Goal: Task Accomplishment & Management: Complete application form

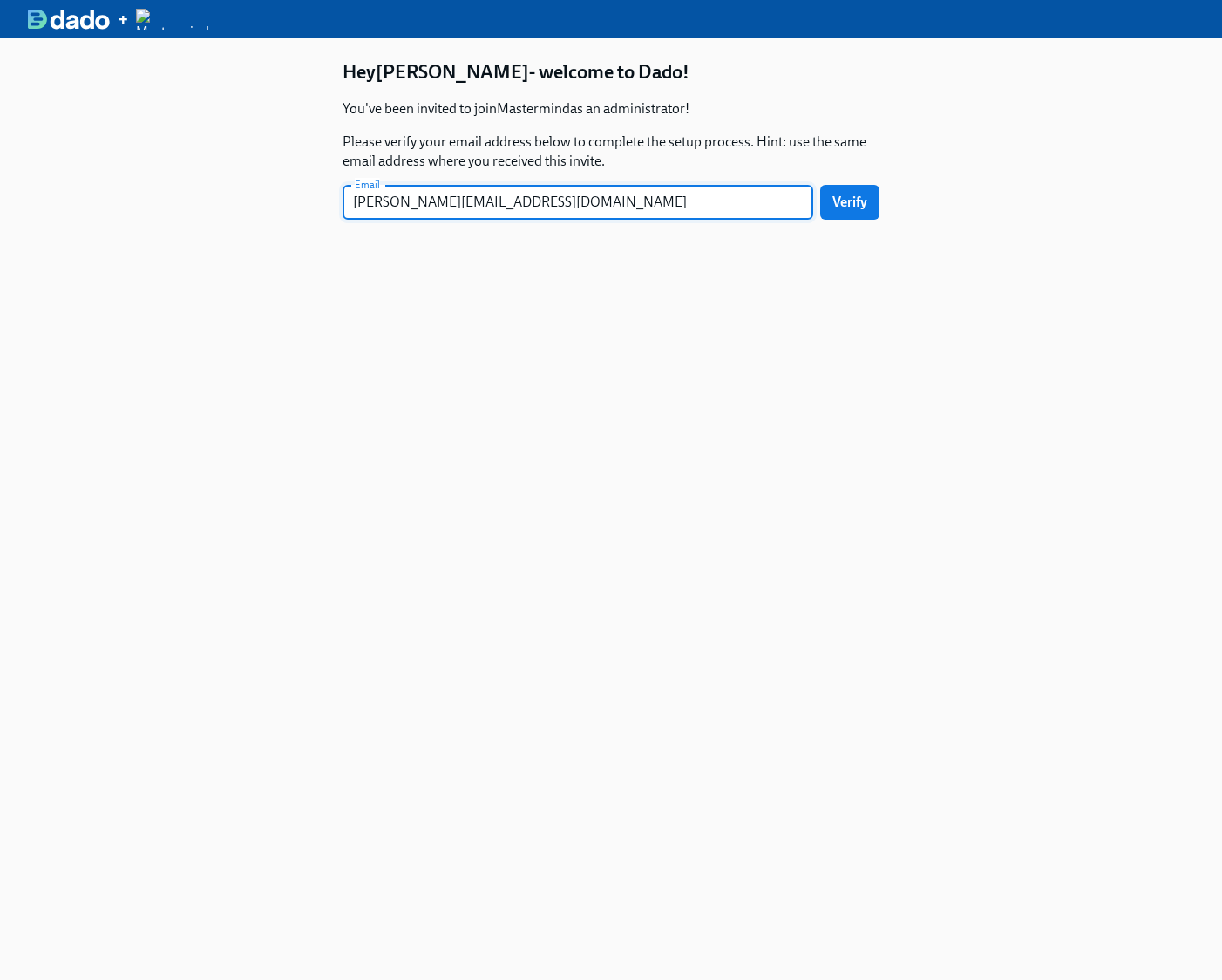
type input "[PERSON_NAME][EMAIL_ADDRESS][DOMAIN_NAME]"
click at [821, 185] on button "Verify" at bounding box center [850, 202] width 60 height 35
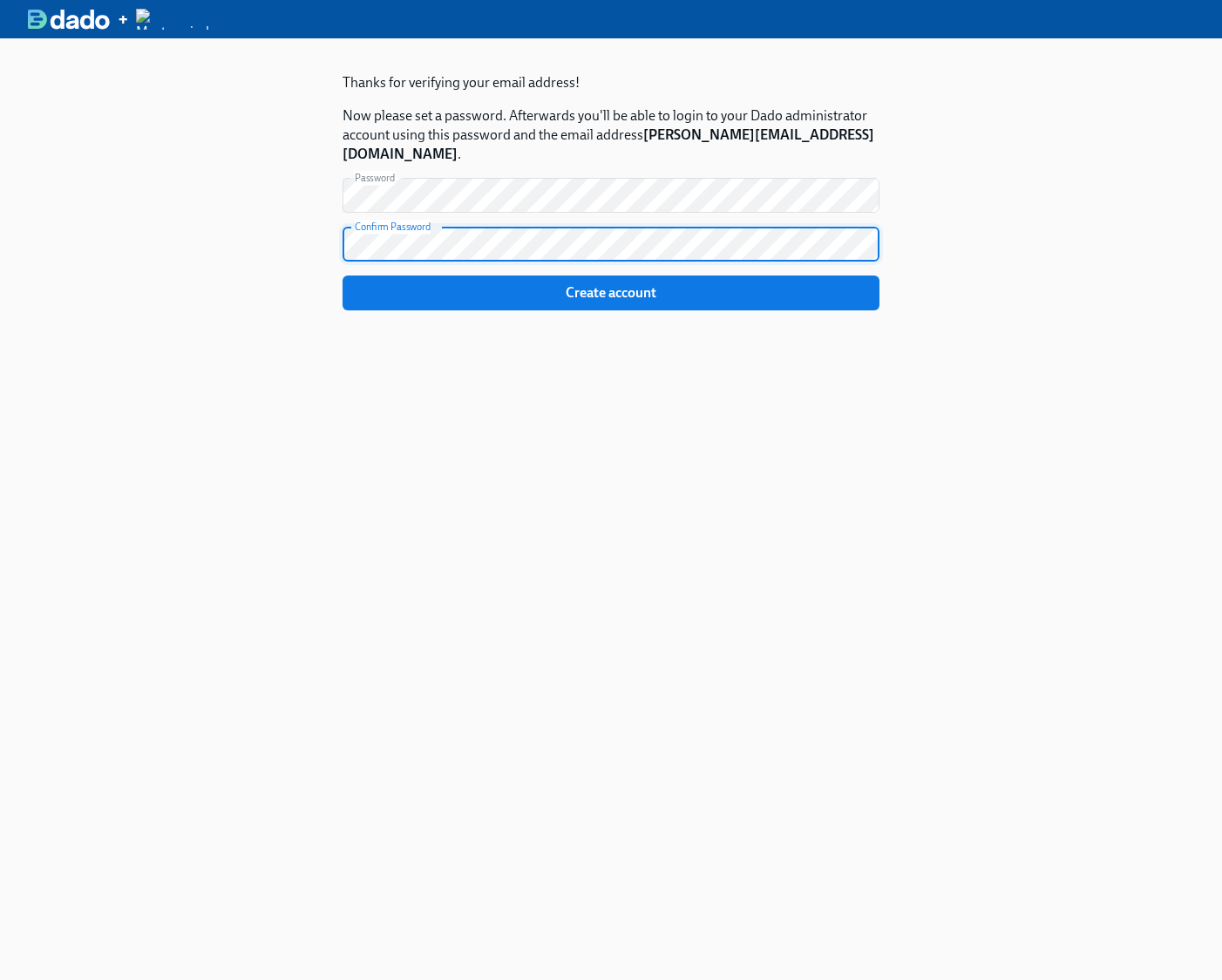
click at [343, 276] on button "Create account" at bounding box center [611, 293] width 537 height 35
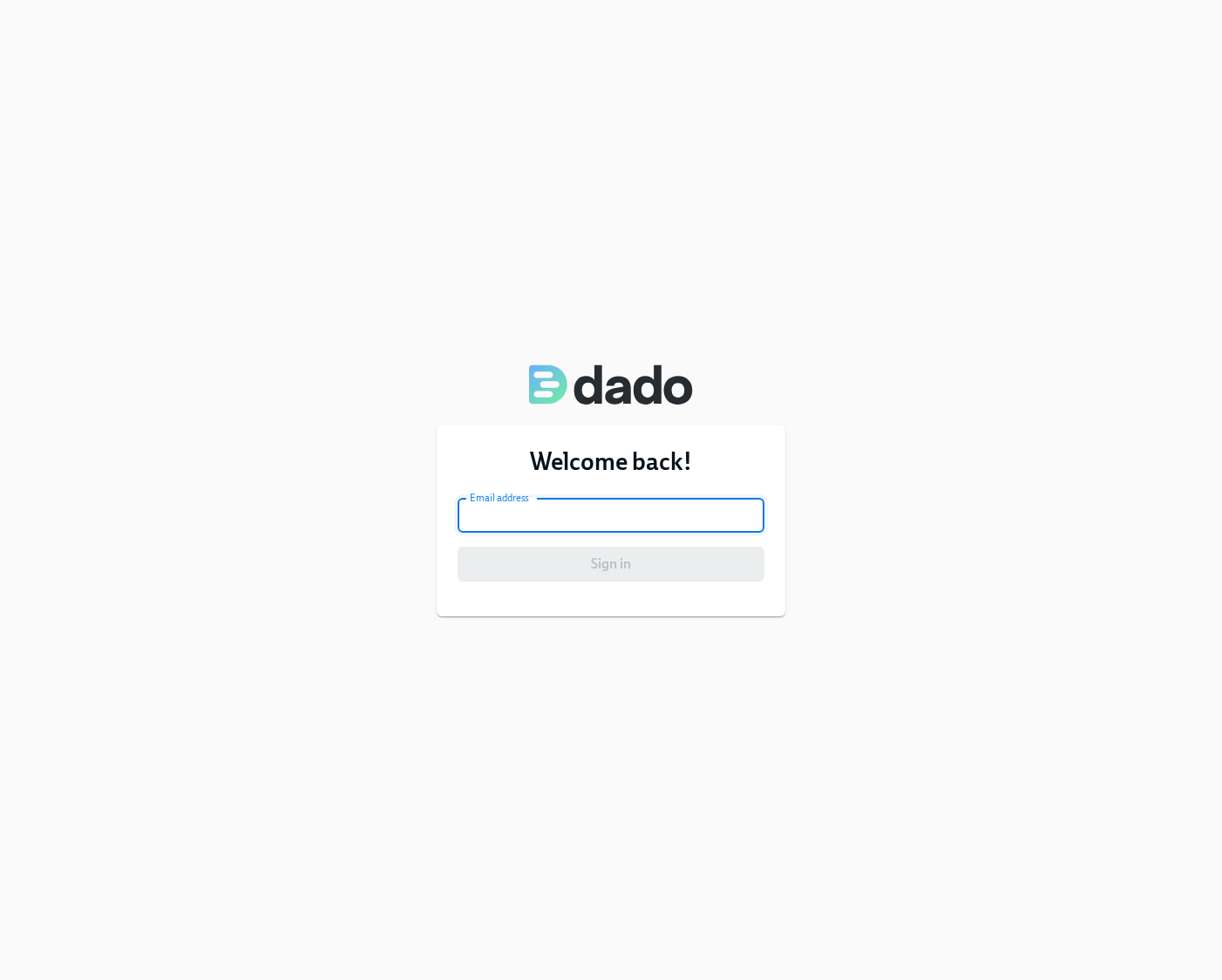
click at [551, 514] on input "email" at bounding box center [611, 514] width 307 height 35
type input "[PERSON_NAME][EMAIL_ADDRESS][DOMAIN_NAME]"
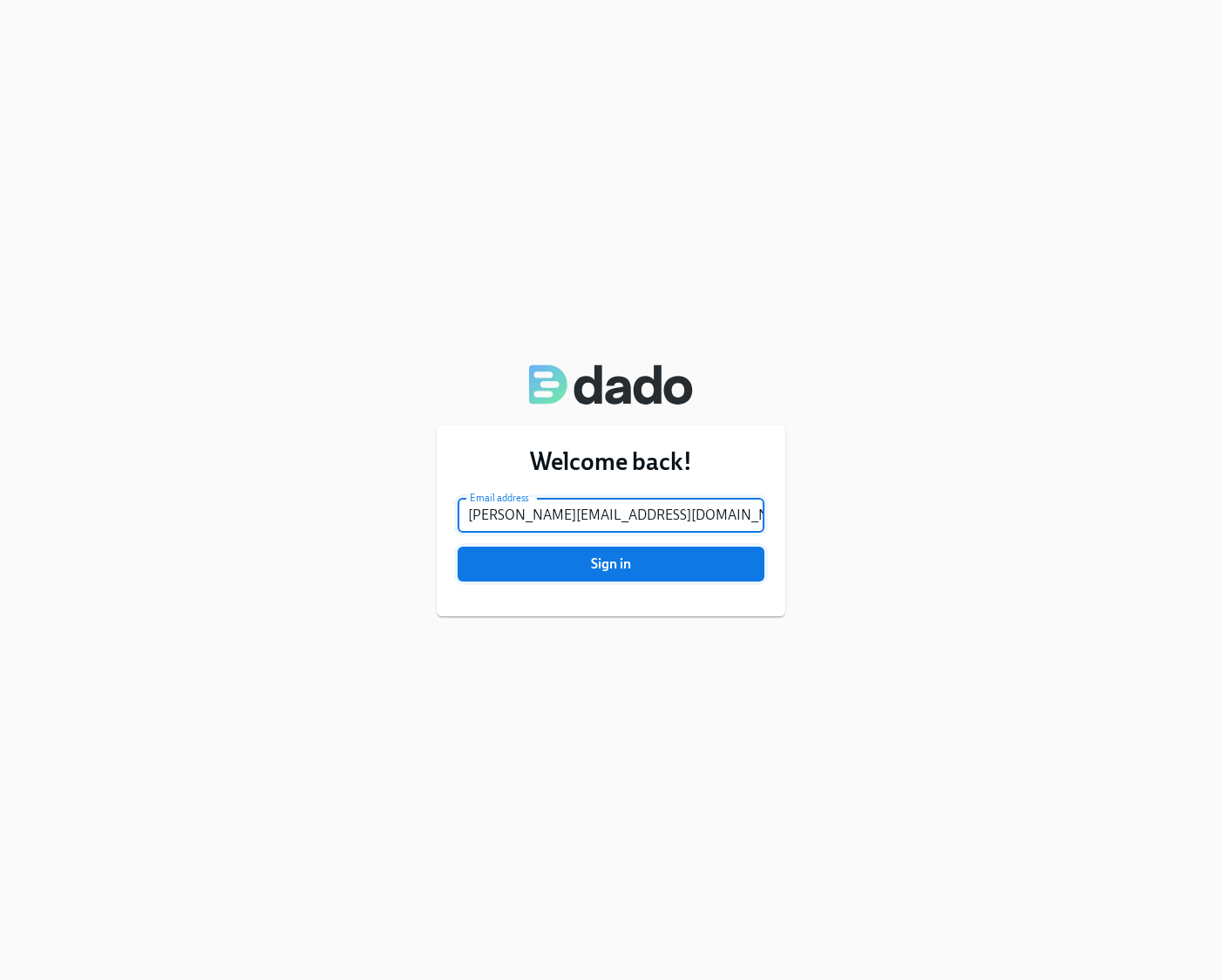
click at [591, 575] on button "Sign in" at bounding box center [611, 563] width 307 height 35
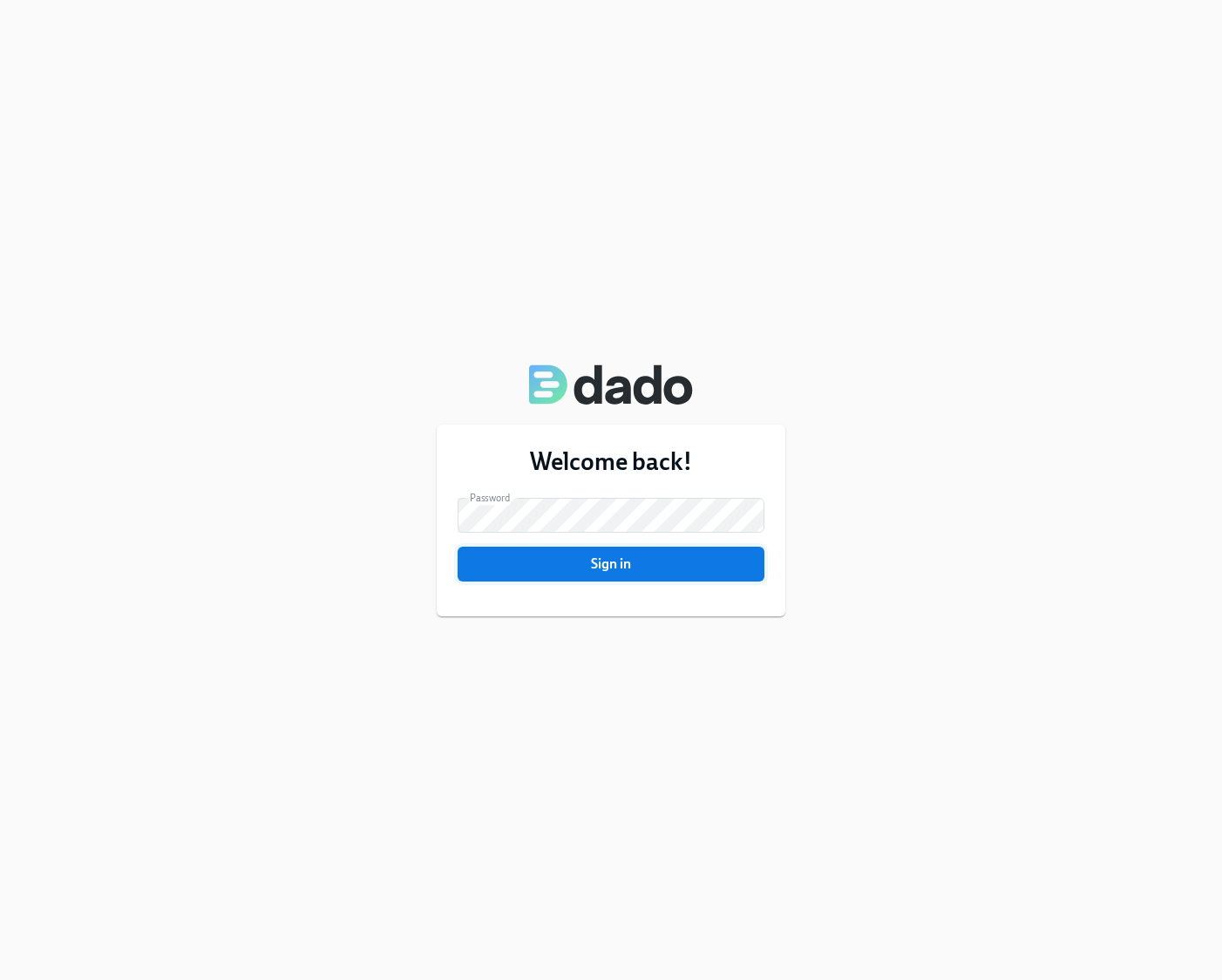
click at [635, 565] on span "Sign in" at bounding box center [611, 564] width 282 height 18
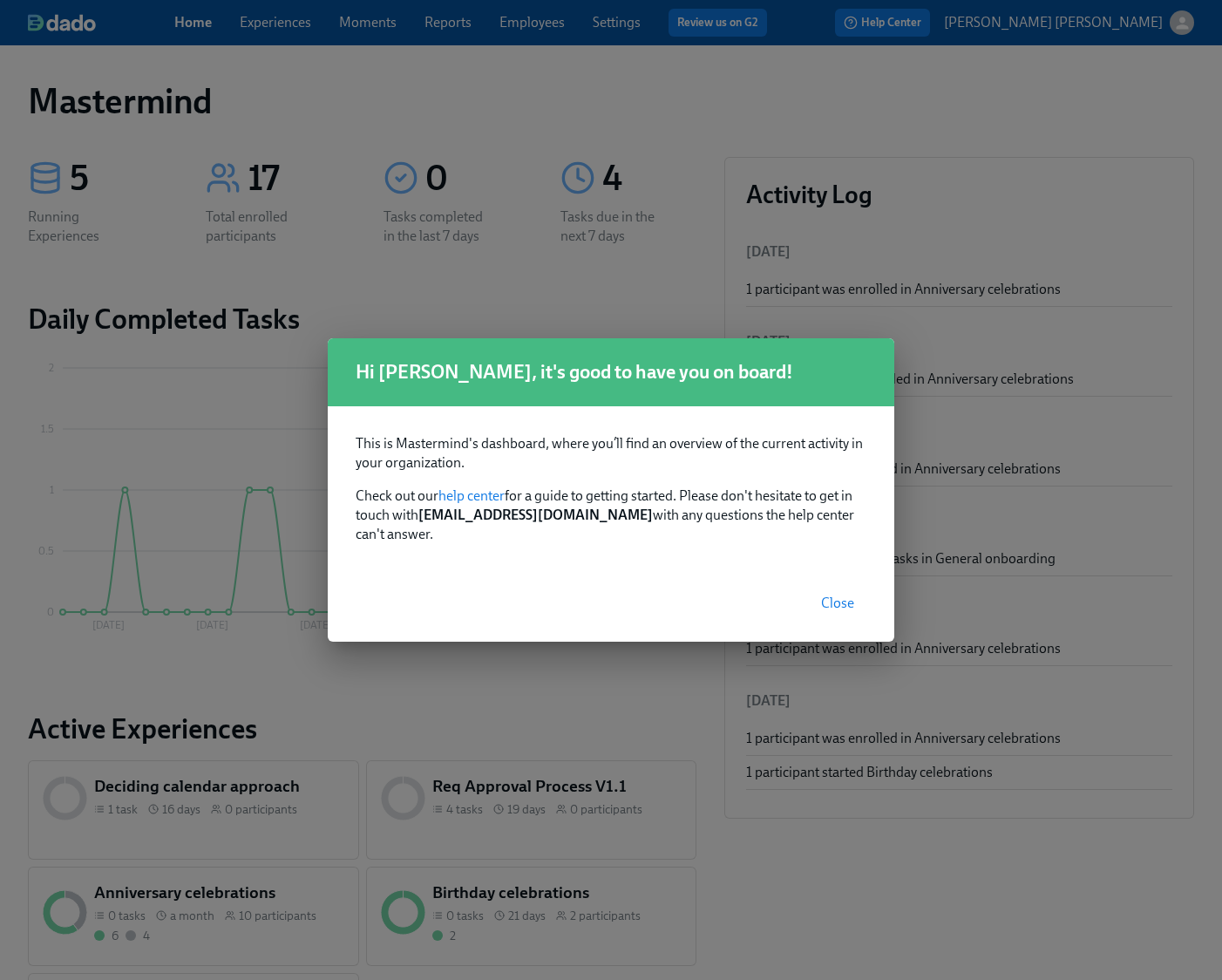
click at [845, 595] on span "Close" at bounding box center [838, 603] width 33 height 18
